Goal: Information Seeking & Learning: Learn about a topic

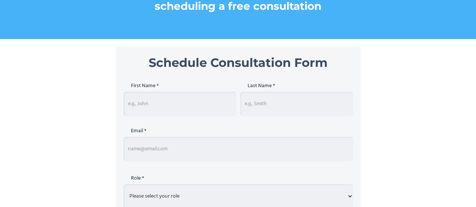
scroll to position [75, 0]
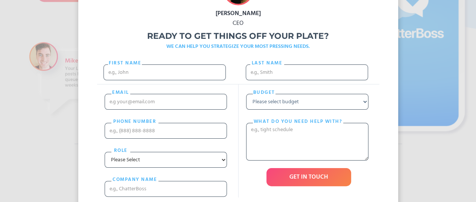
scroll to position [150, 0]
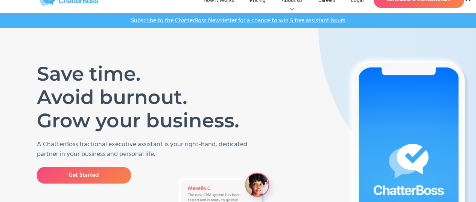
scroll to position [0, 0]
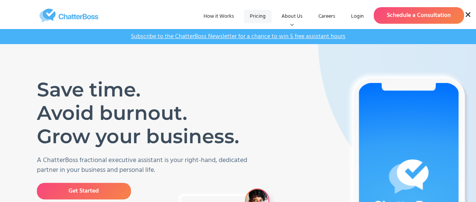
click at [265, 18] on link "Pricing" at bounding box center [258, 17] width 28 height 14
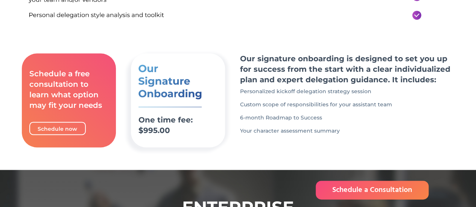
scroll to position [451, 0]
